Goal: Task Accomplishment & Management: Use online tool/utility

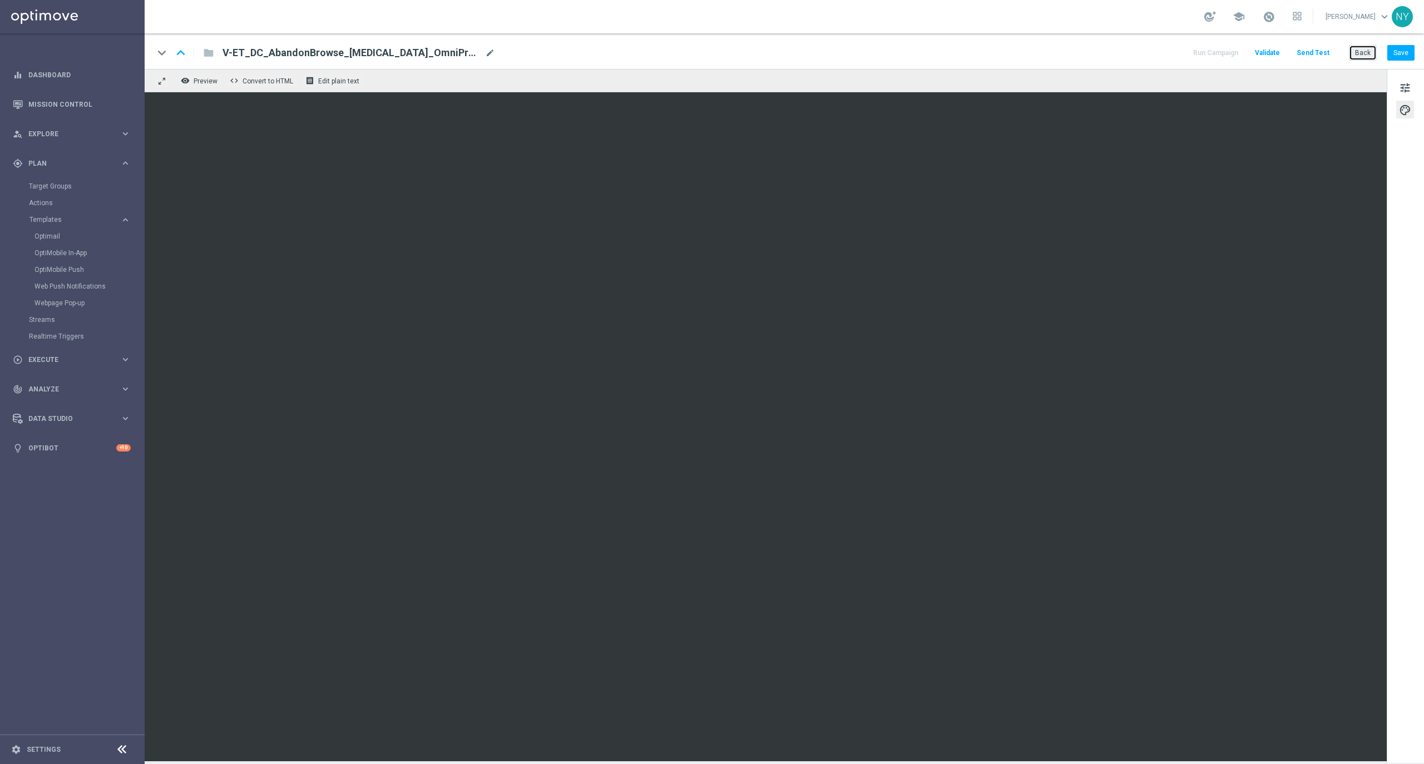
drag, startPoint x: 1199, startPoint y: 9, endPoint x: 1367, endPoint y: 50, distance: 172.2
click at [1367, 50] on button "Back" at bounding box center [1363, 53] width 28 height 16
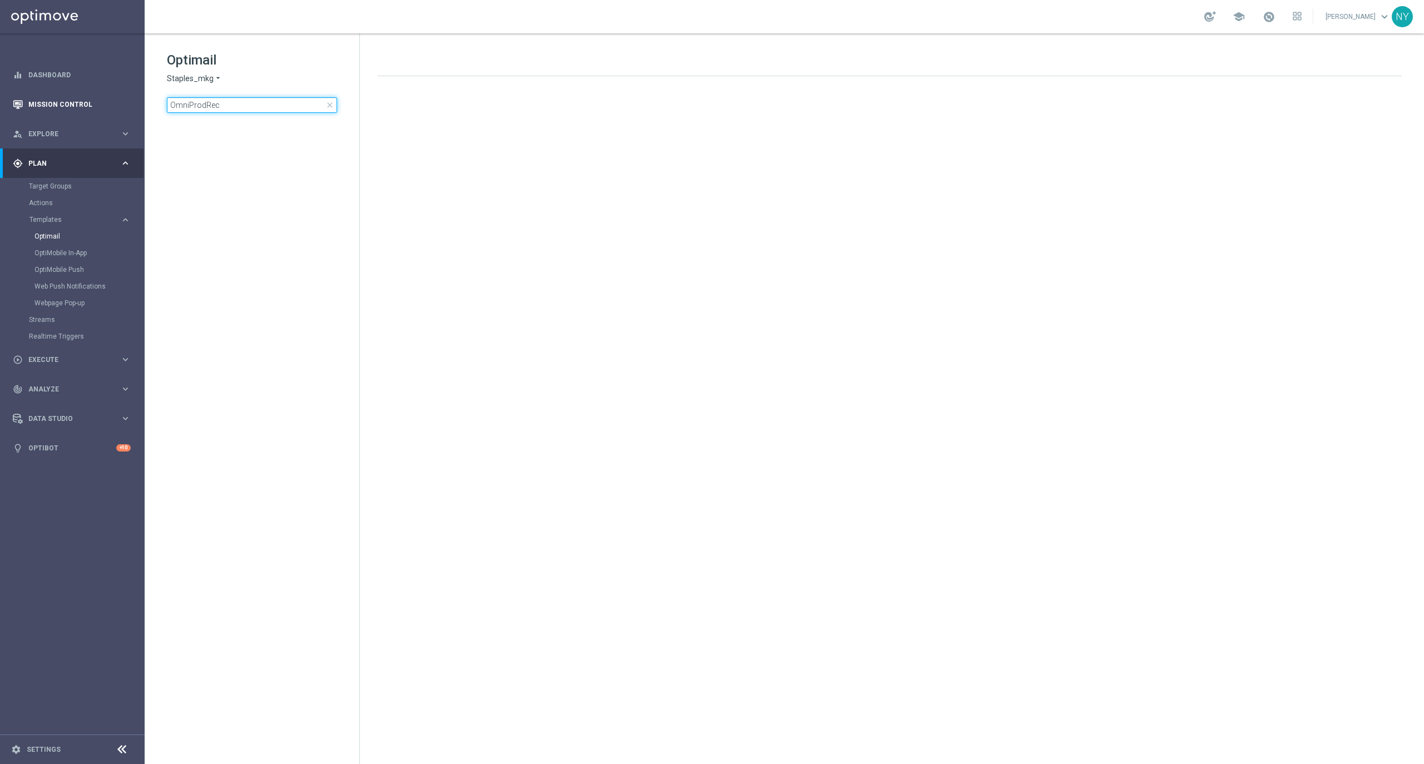
drag, startPoint x: 236, startPoint y: 106, endPoint x: 116, endPoint y: 103, distance: 120.2
click at [116, 103] on main "equalizer Dashboard Mission Control" at bounding box center [712, 382] width 1424 height 764
type input "V-ER_OMNI_15off60_CustomerAppreciation"
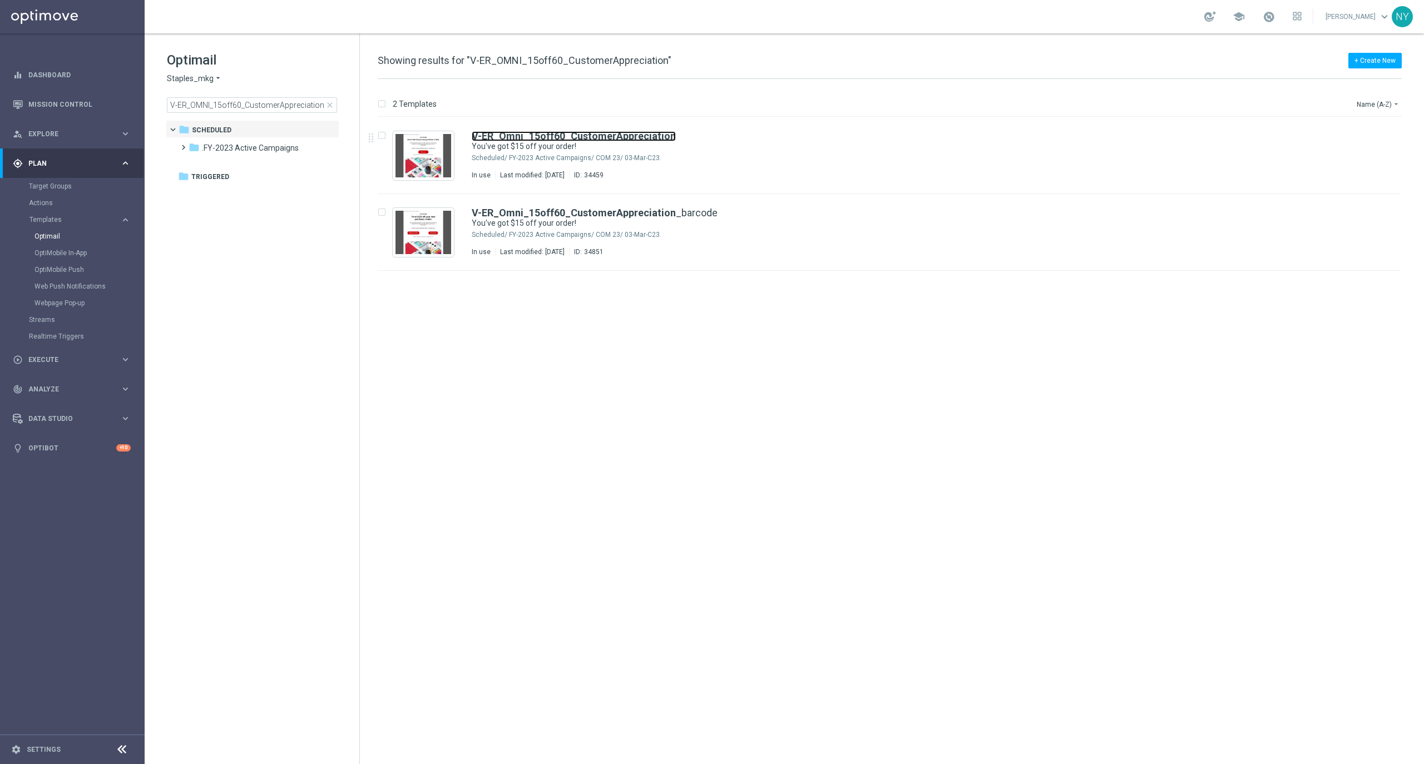
drag, startPoint x: 541, startPoint y: 139, endPoint x: 871, endPoint y: 112, distance: 330.4
click at [541, 139] on b "V-ER_Omni_15off60_CustomerAppreciation" at bounding box center [574, 136] width 204 height 12
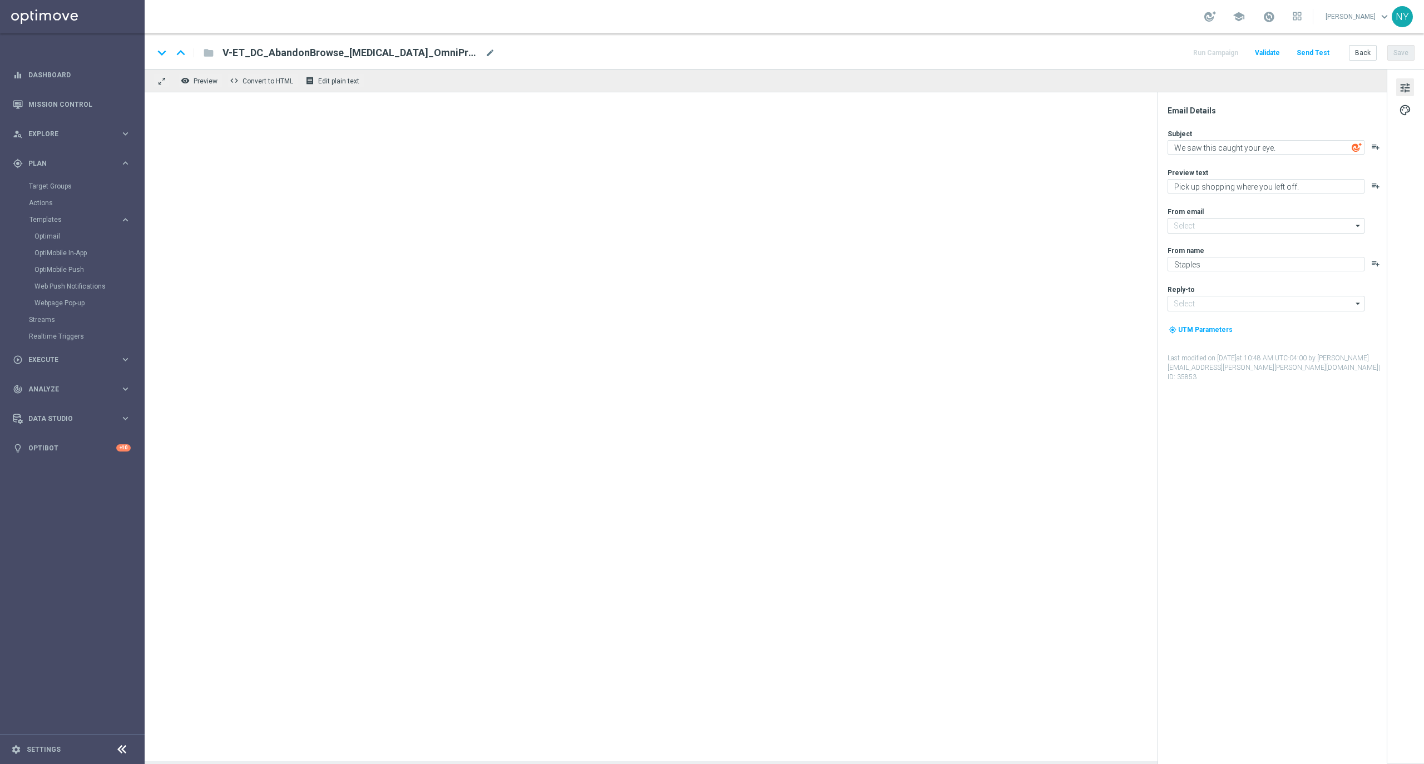
type input "[EMAIL_ADDRESS][DOMAIN_NAME]"
type textarea "You've got $15 off your order!"
type textarea "A special treat for you."
type input "[EMAIL_ADDRESS][DOMAIN_NAME]"
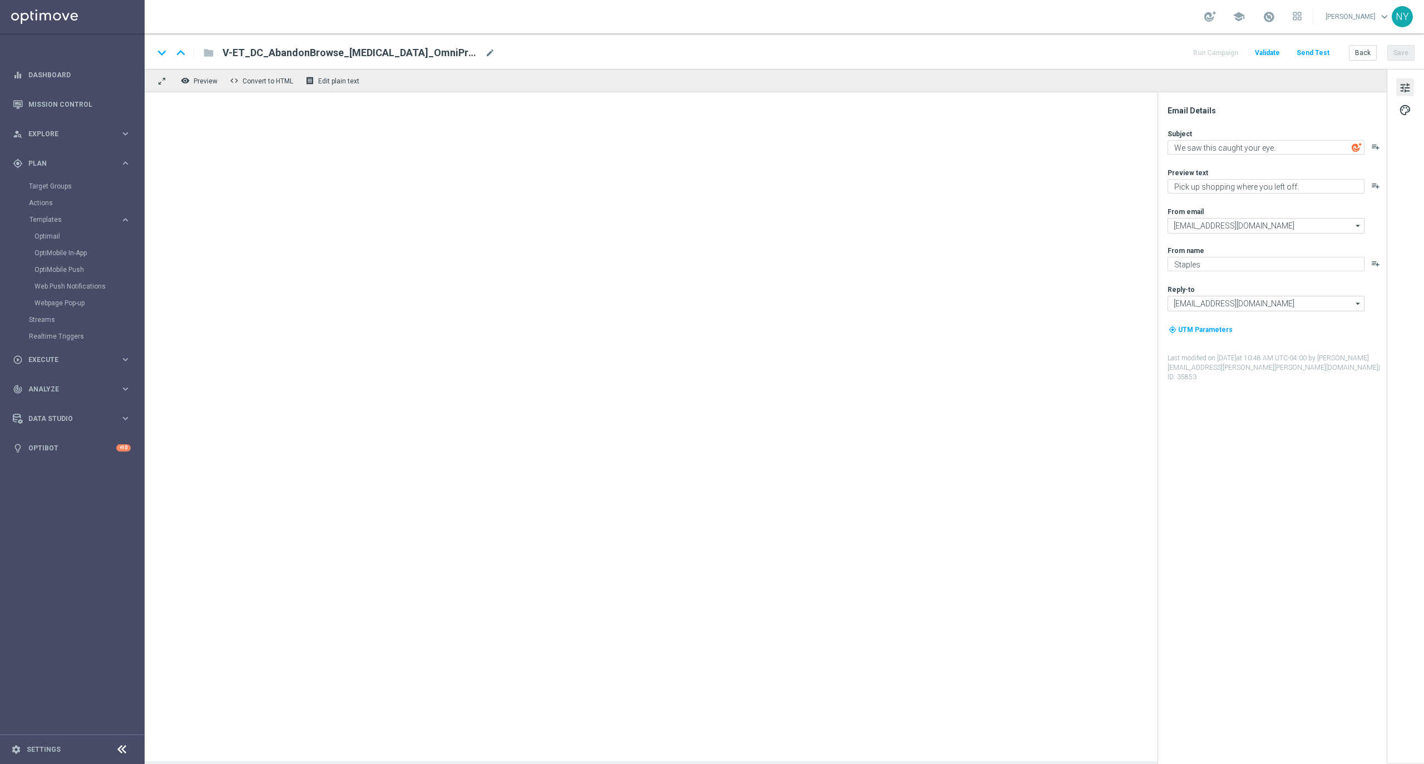
type input "[EMAIL_ADDRESS][DOMAIN_NAME]"
